Goal: Transaction & Acquisition: Download file/media

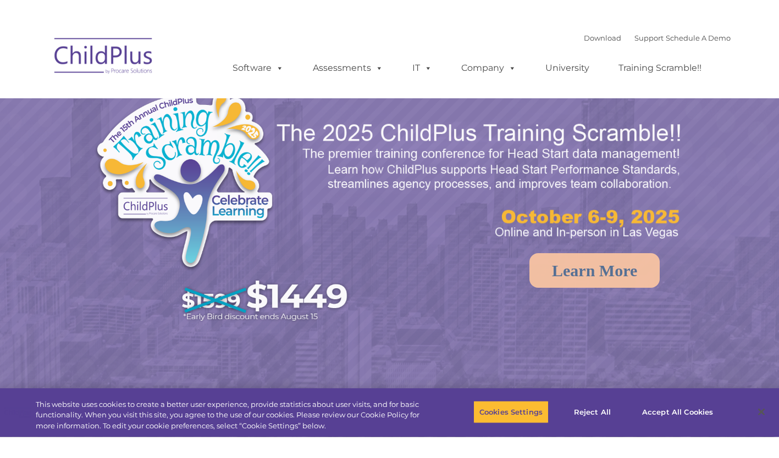
select select "MEDIUM"
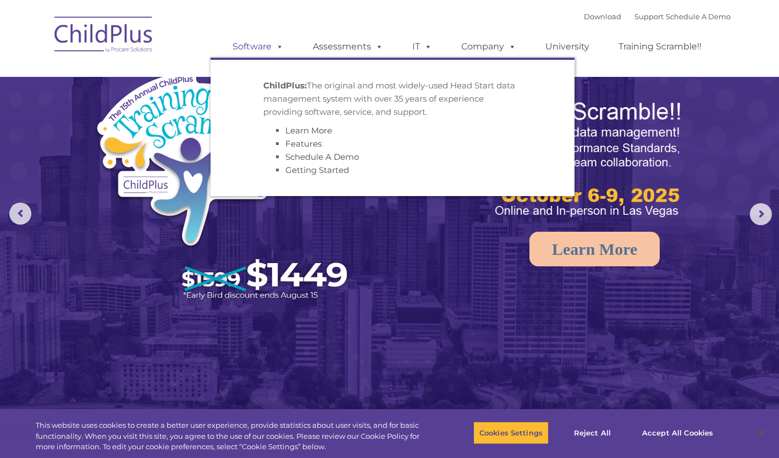
click at [263, 47] on link "Software" at bounding box center [257, 47] width 73 height 22
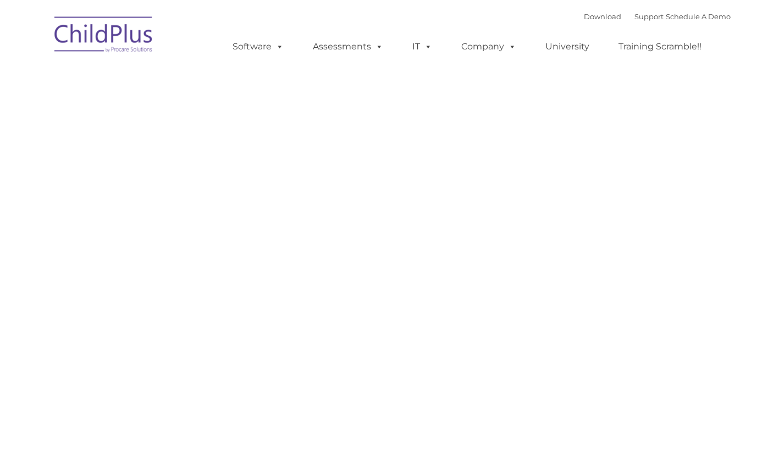
type input ""
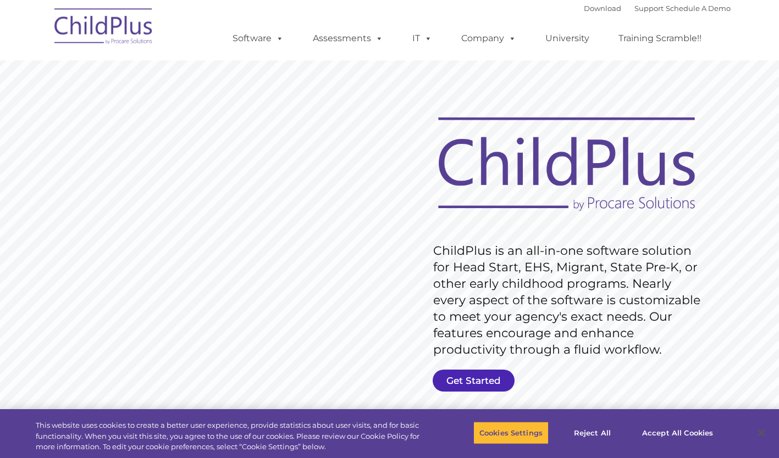
click at [476, 376] on link "Get Started" at bounding box center [474, 381] width 82 height 22
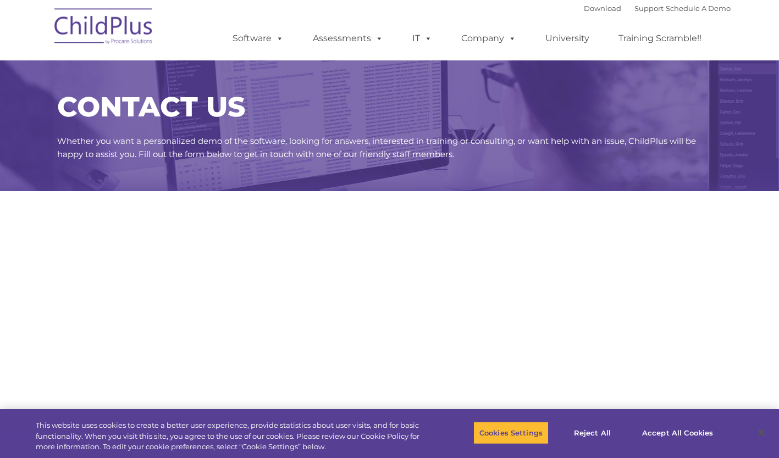
select select "MEDIUM"
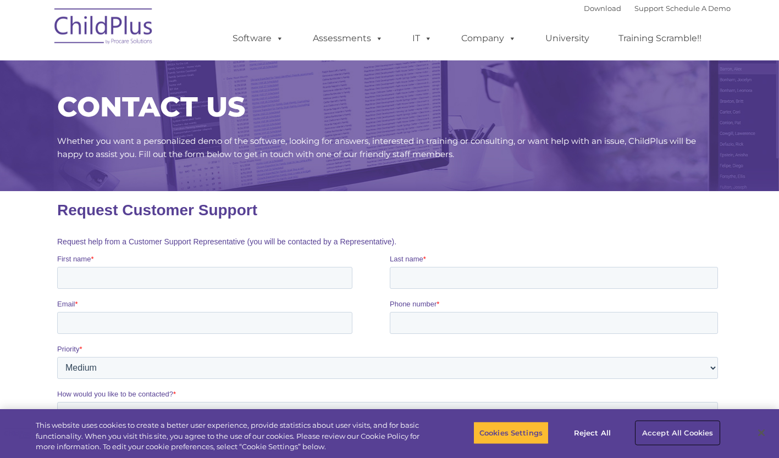
click at [689, 440] on button "Accept All Cookies" at bounding box center [677, 433] width 83 height 23
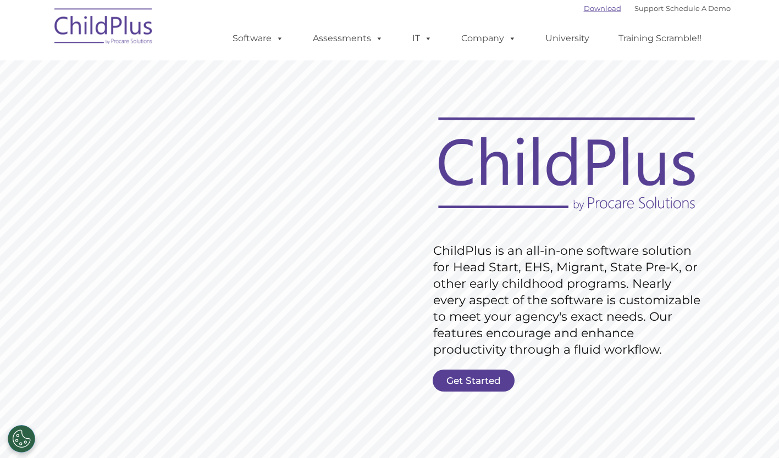
click at [584, 6] on link "Download" at bounding box center [602, 8] width 37 height 9
